Goal: Information Seeking & Learning: Check status

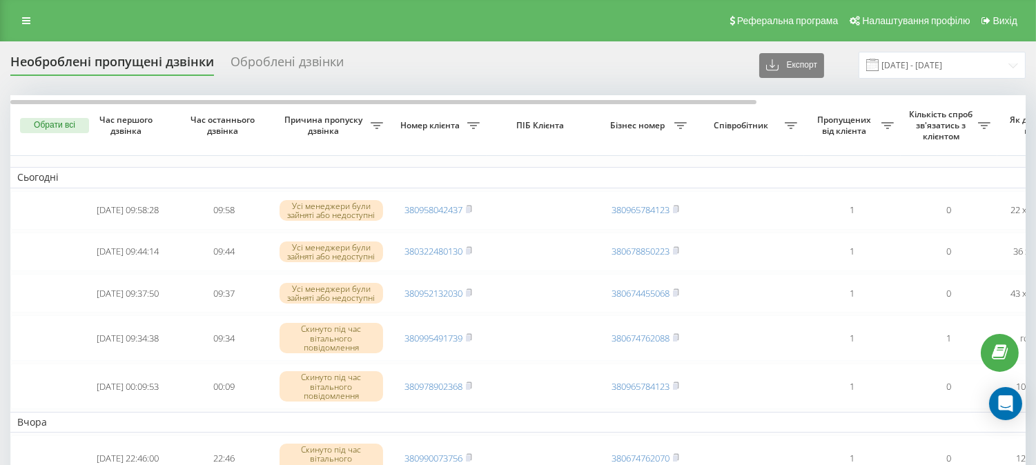
click at [722, 66] on div "Необроблені пропущені дзвінки Оброблені дзвінки Експорт .csv .xlsx 20.08.2025 -…" at bounding box center [518, 65] width 1016 height 27
drag, startPoint x: 722, startPoint y: 66, endPoint x: 720, endPoint y: 73, distance: 7.2
click at [706, 70] on div "Необроблені пропущені дзвінки Оброблені дзвінки Експорт .csv .xlsx 20.08.2025 -…" at bounding box center [518, 65] width 1016 height 27
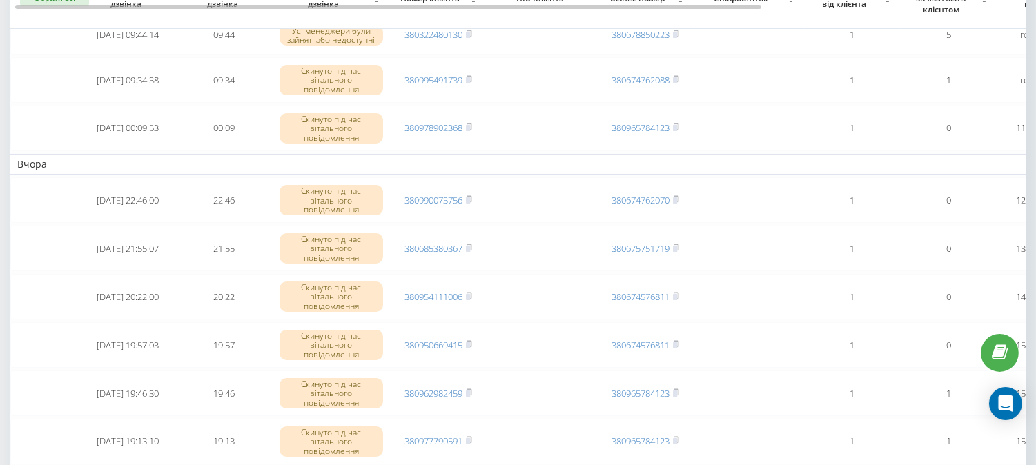
scroll to position [230, 0]
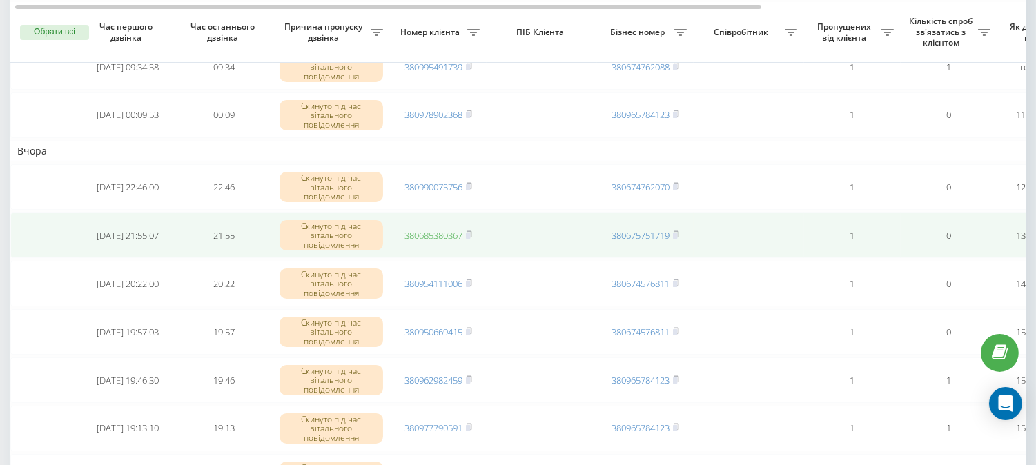
click at [430, 235] on link "380685380367" at bounding box center [434, 235] width 58 height 12
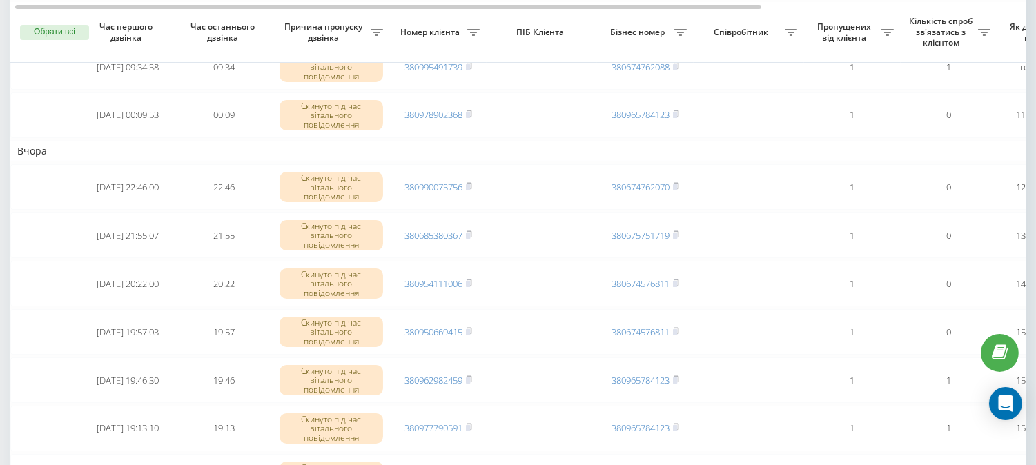
click at [595, 45] on th "ПІБ Клієнта" at bounding box center [542, 32] width 110 height 61
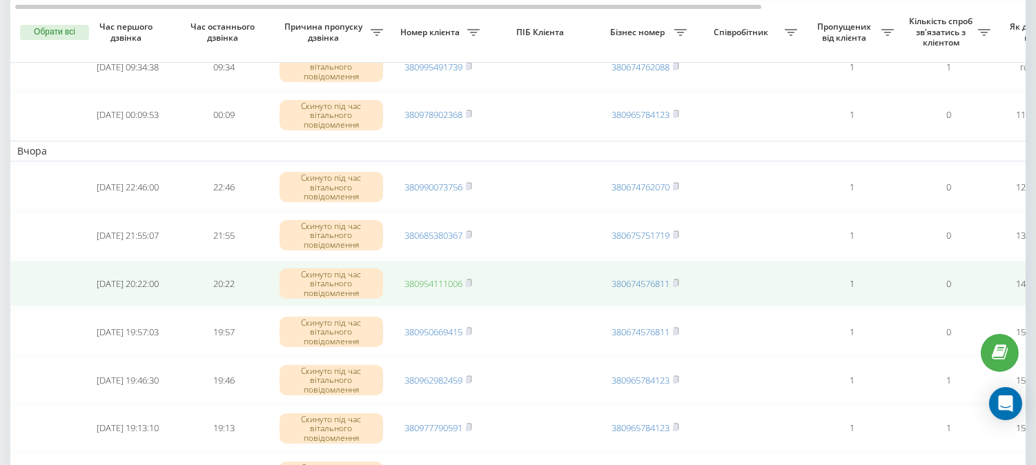
click at [454, 281] on link "380954111006" at bounding box center [434, 284] width 58 height 12
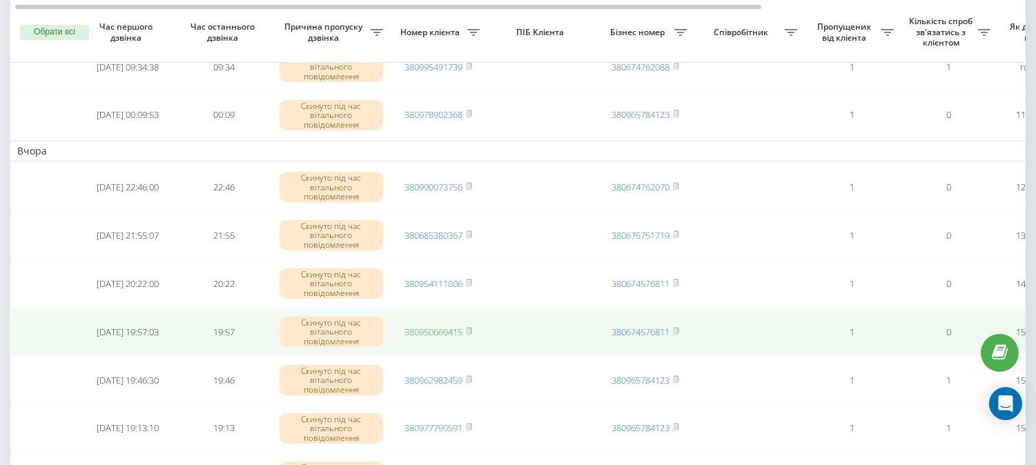
click at [434, 327] on link "380950669415" at bounding box center [434, 332] width 58 height 12
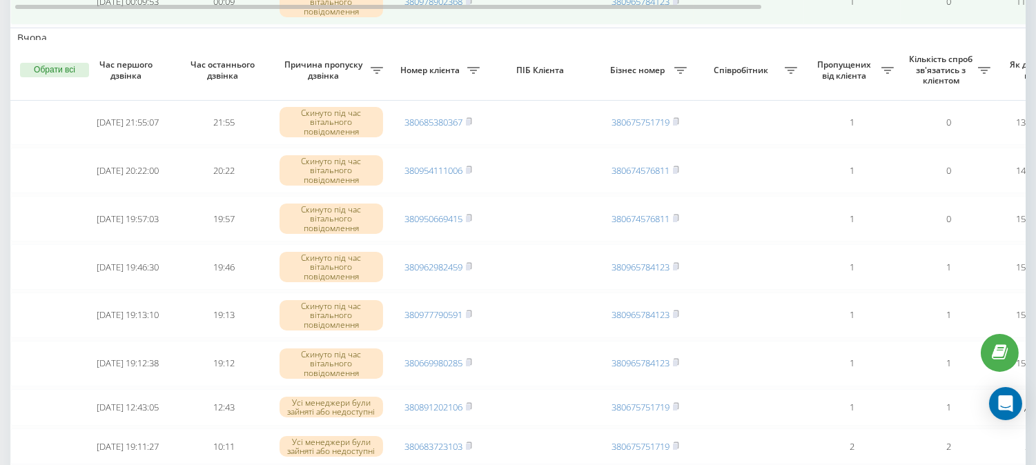
scroll to position [383, 0]
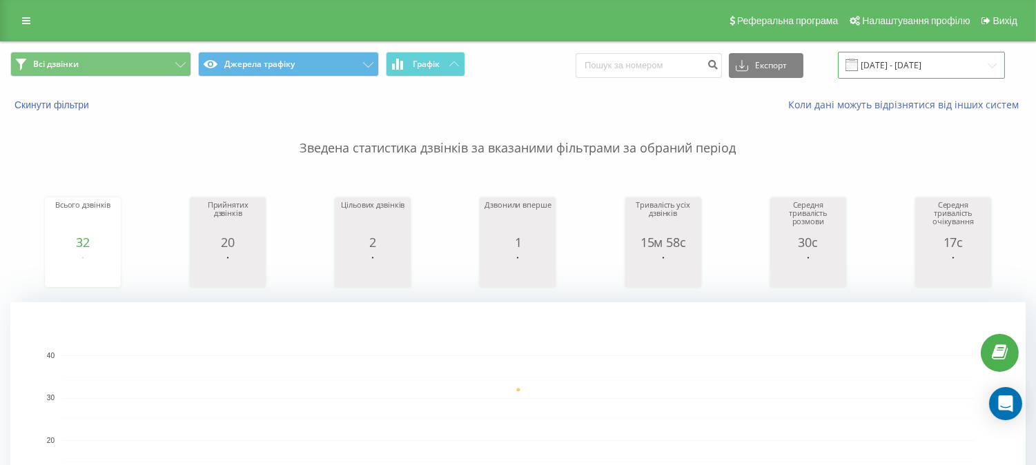
click at [871, 64] on input "20.08.2025 - 20.08.2025" at bounding box center [921, 65] width 167 height 27
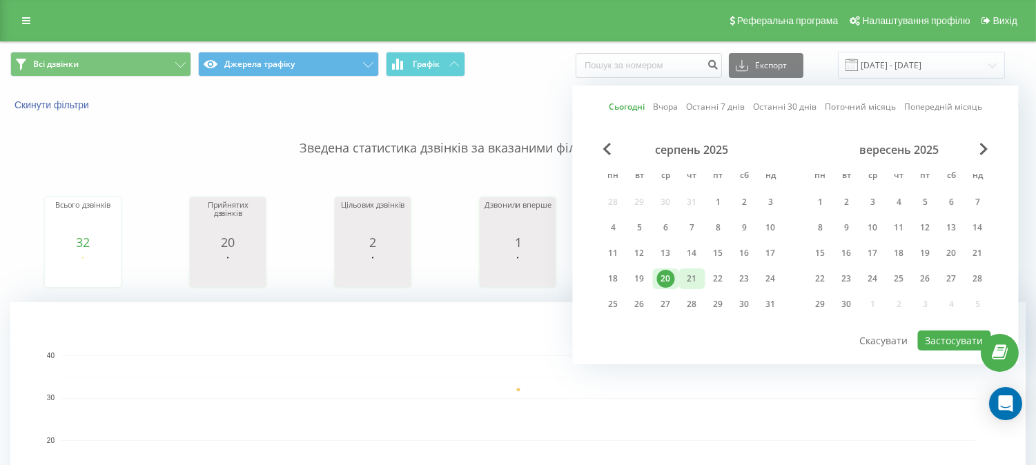
click at [687, 273] on div "21" at bounding box center [693, 279] width 18 height 18
click at [956, 340] on button "Застосувати" at bounding box center [954, 341] width 73 height 20
type input "21.08.2025 - 21.08.2025"
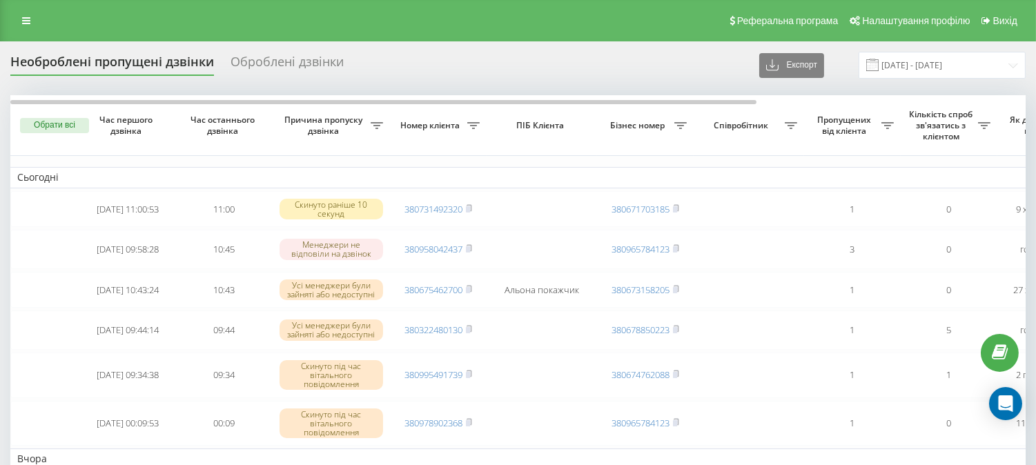
drag, startPoint x: 656, startPoint y: 16, endPoint x: 646, endPoint y: 1, distance: 17.4
click at [656, 15] on div "Реферальна програма Налаштування профілю Вихід" at bounding box center [518, 20] width 1036 height 41
